Goal: Transaction & Acquisition: Purchase product/service

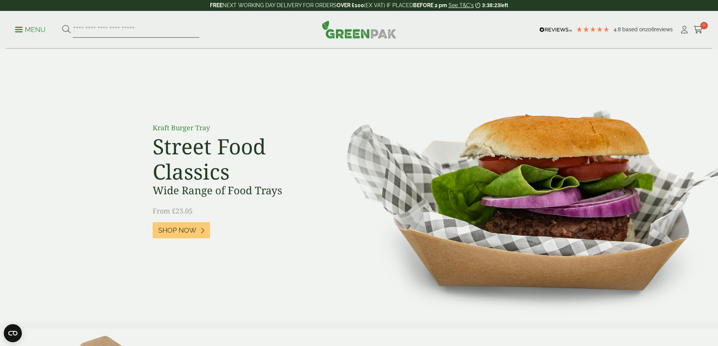
click at [76, 31] on input "search" at bounding box center [136, 30] width 127 height 16
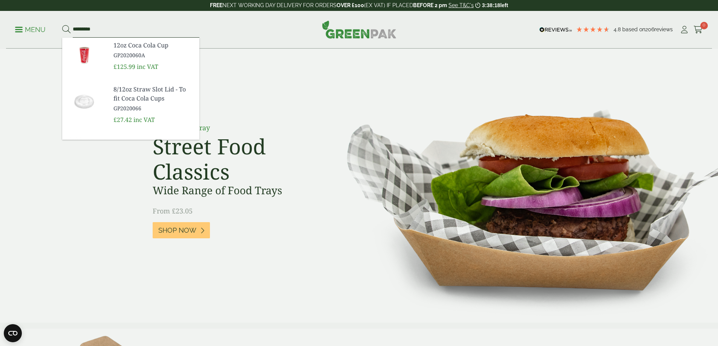
type input "*********"
click at [62, 25] on button at bounding box center [66, 30] width 8 height 10
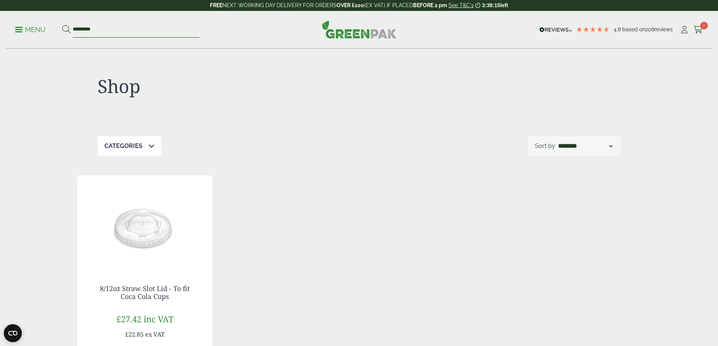
click at [113, 30] on input "*********" at bounding box center [136, 30] width 127 height 16
click at [62, 25] on button at bounding box center [66, 30] width 8 height 10
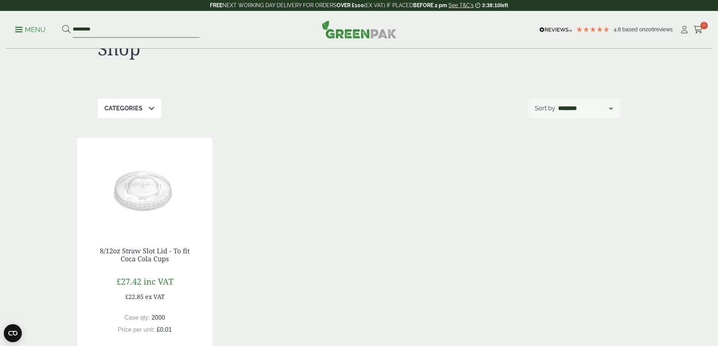
click at [110, 32] on input "*********" at bounding box center [136, 30] width 127 height 16
type input "****"
click at [62, 25] on button at bounding box center [66, 30] width 8 height 10
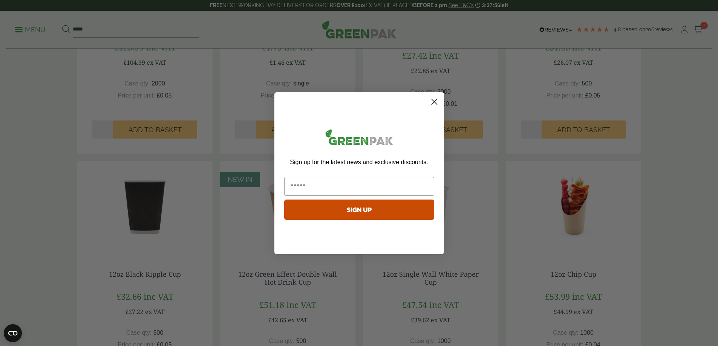
scroll to position [301, 0]
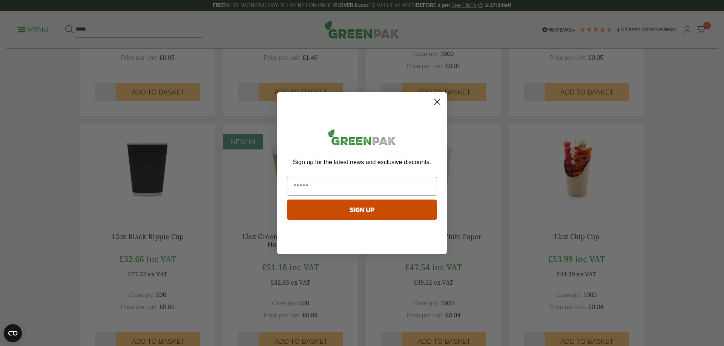
click at [433, 105] on circle "Close dialog" at bounding box center [437, 101] width 12 height 12
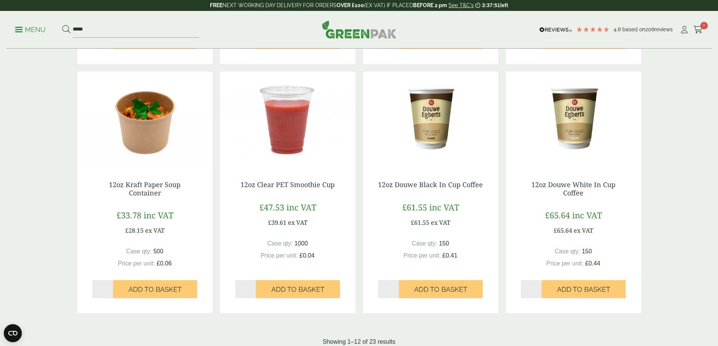
scroll to position [754, 0]
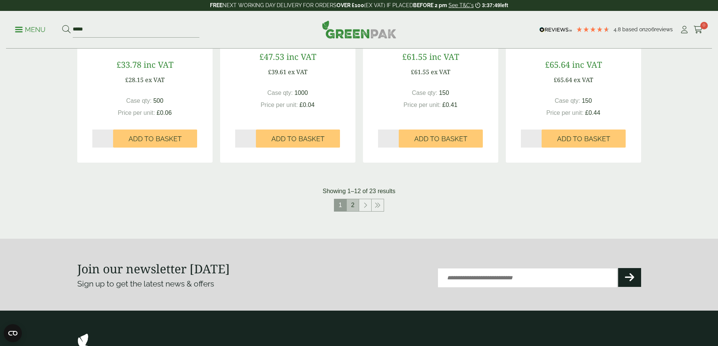
click at [352, 207] on link "2" at bounding box center [353, 205] width 12 height 12
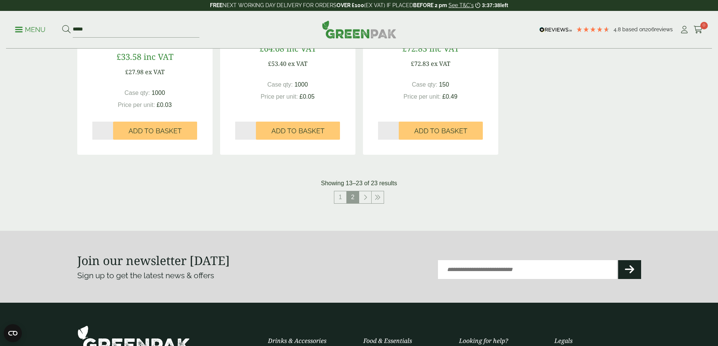
scroll to position [791, 0]
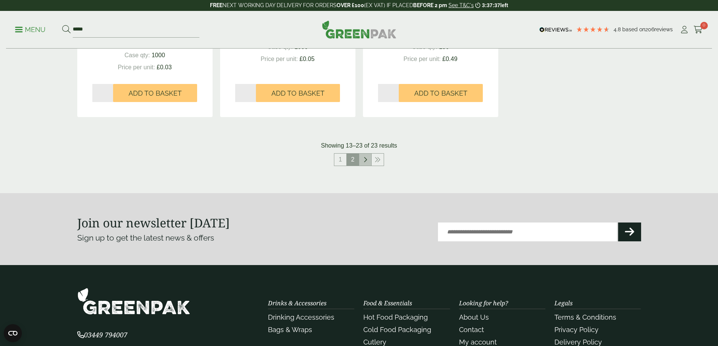
click at [366, 163] on link at bounding box center [365, 160] width 12 height 12
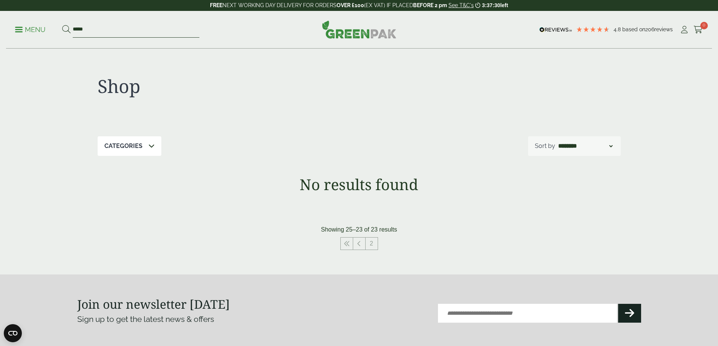
click at [99, 32] on input "****" at bounding box center [136, 30] width 127 height 16
type input "*"
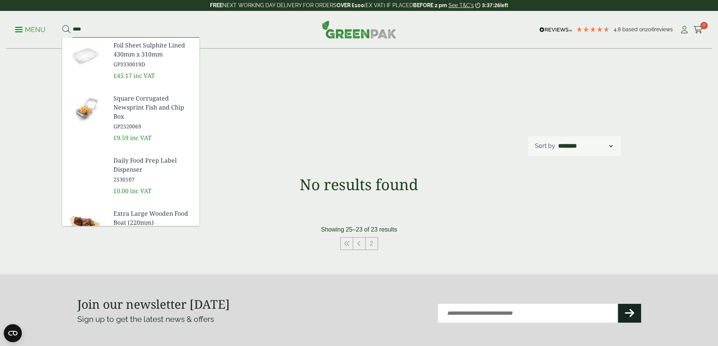
type input "****"
click at [62, 25] on button at bounding box center [66, 30] width 8 height 10
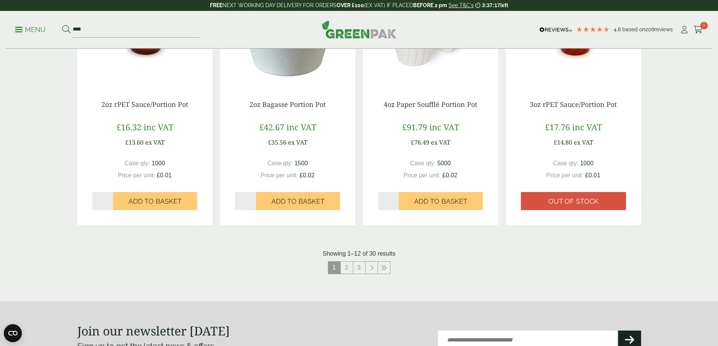
scroll to position [721, 0]
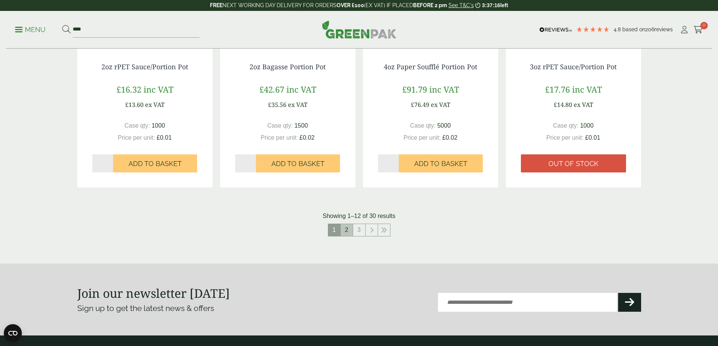
click at [346, 229] on link "2" at bounding box center [347, 230] width 12 height 12
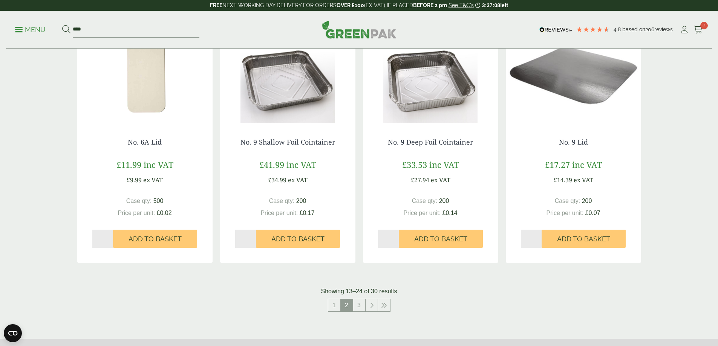
scroll to position [683, 0]
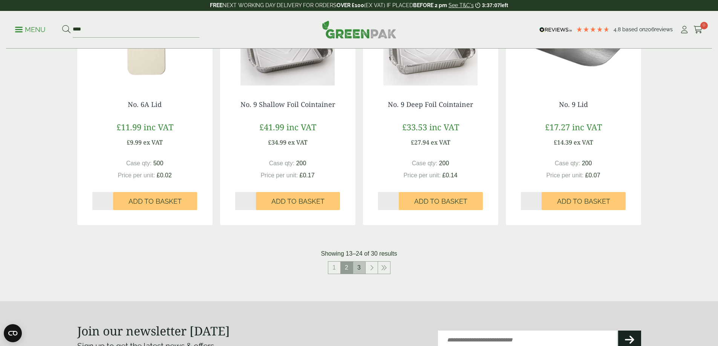
click at [358, 263] on link "3" at bounding box center [359, 268] width 12 height 12
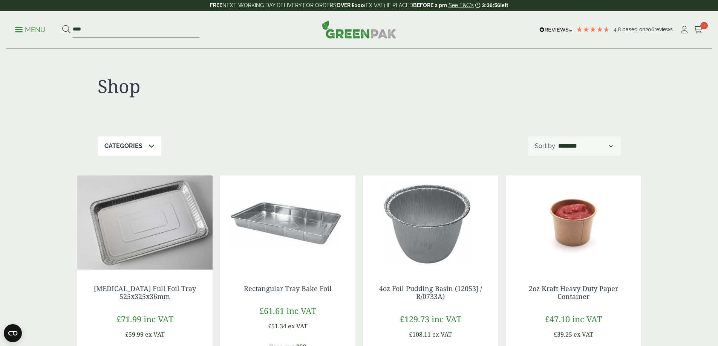
click at [22, 28] on link "Menu" at bounding box center [30, 29] width 31 height 8
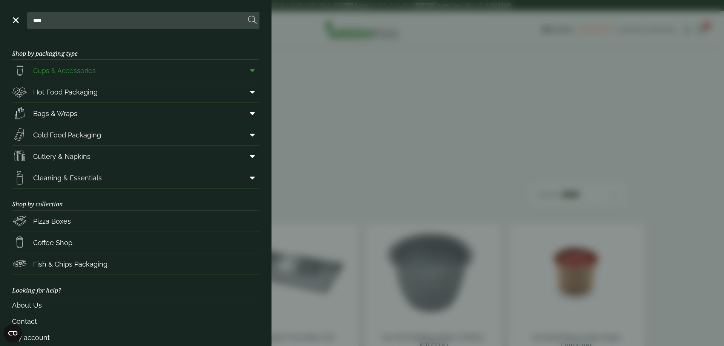
click at [250, 73] on icon at bounding box center [252, 71] width 5 height 8
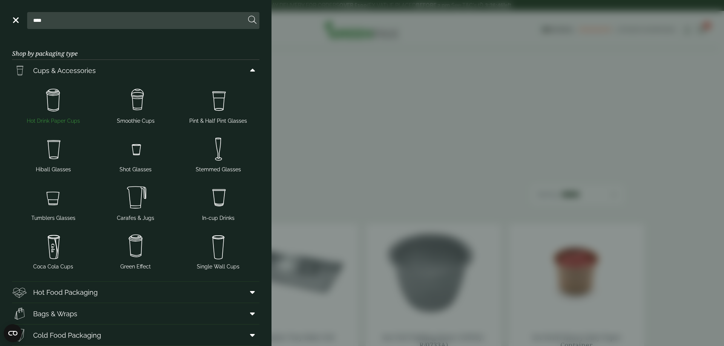
click at [60, 100] on img at bounding box center [53, 101] width 76 height 30
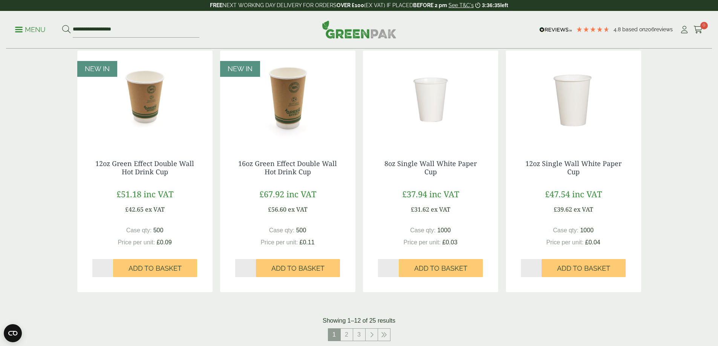
scroll to position [678, 0]
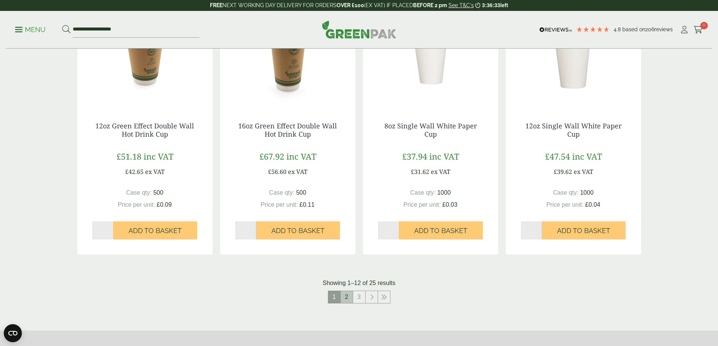
click at [347, 297] on link "2" at bounding box center [347, 297] width 12 height 12
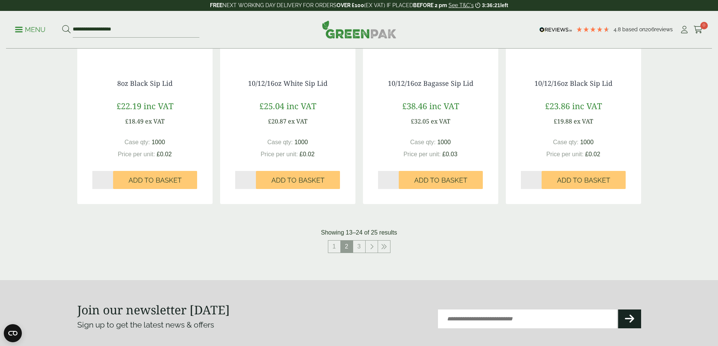
scroll to position [759, 0]
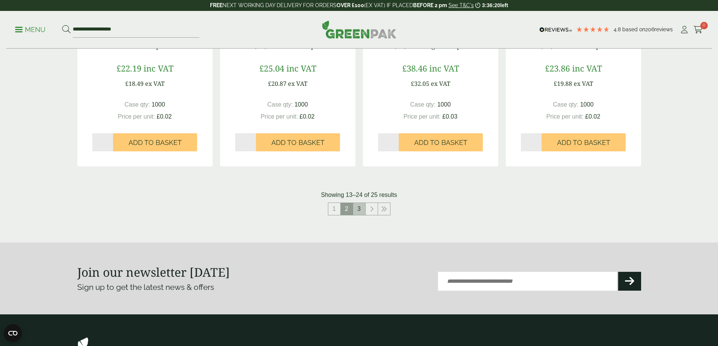
click at [359, 214] on link "3" at bounding box center [359, 209] width 12 height 12
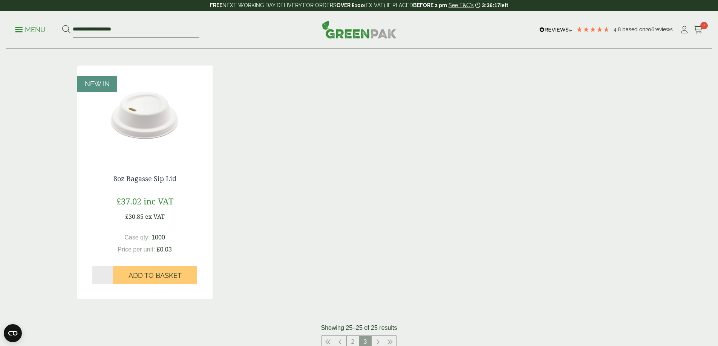
scroll to position [97, 0]
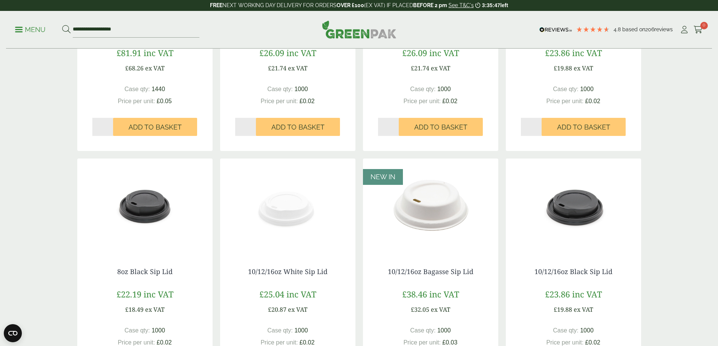
scroll to position [721, 0]
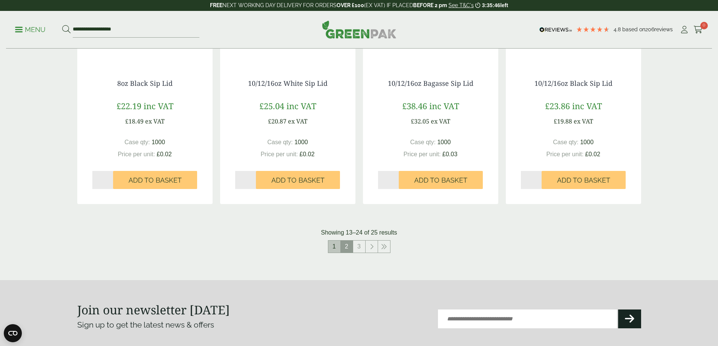
click at [331, 251] on link "1" at bounding box center [334, 247] width 12 height 12
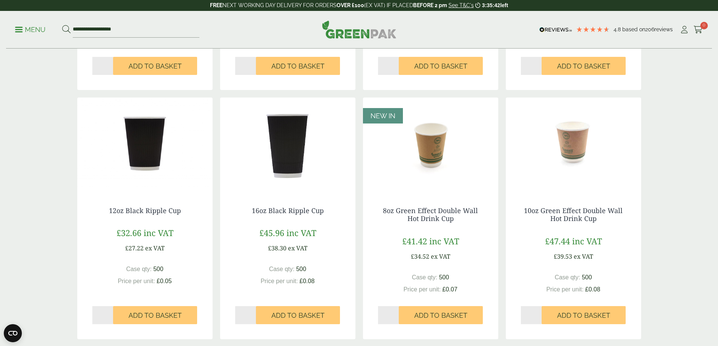
scroll to position [306, 0]
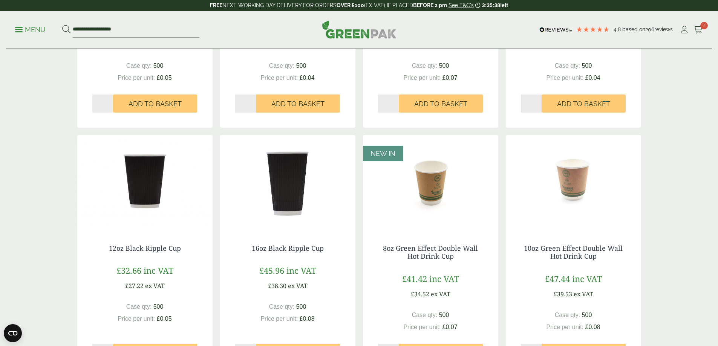
click at [152, 200] on img at bounding box center [144, 182] width 135 height 94
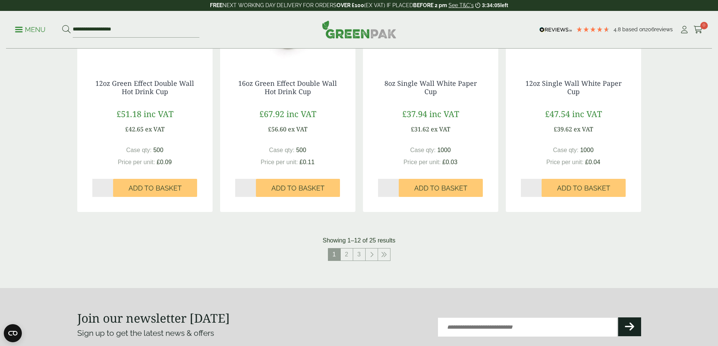
scroll to position [834, 0]
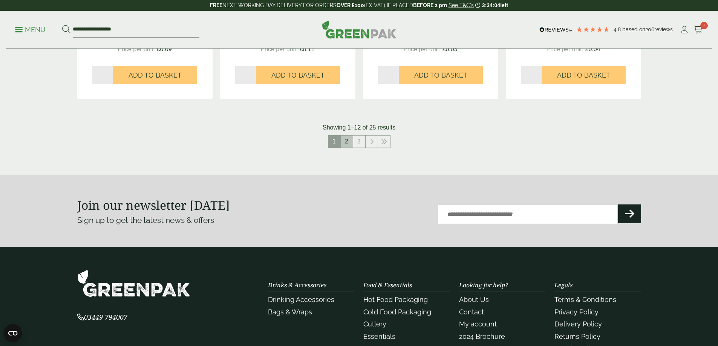
click at [350, 138] on link "2" at bounding box center [347, 142] width 12 height 12
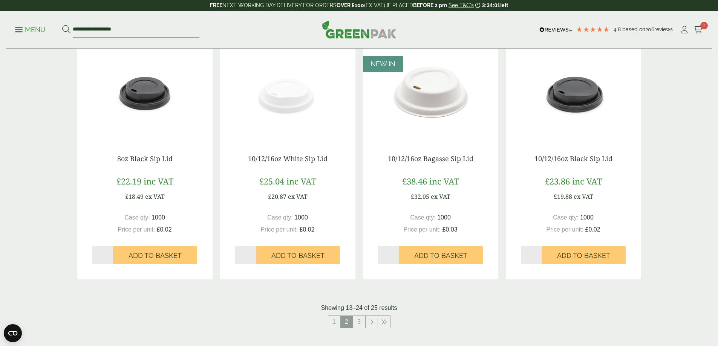
scroll to position [683, 0]
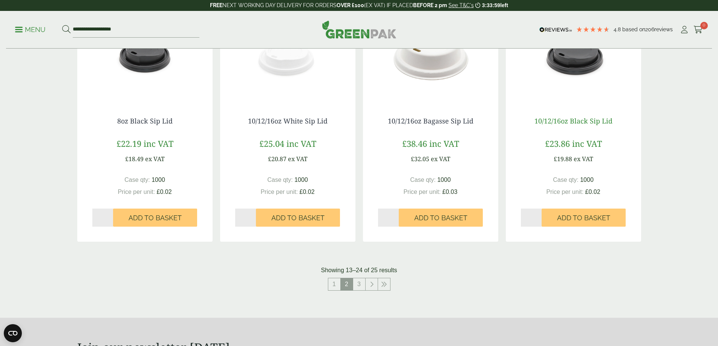
click at [579, 116] on link "10/12/16oz Black Sip Lid" at bounding box center [573, 120] width 78 height 9
